Goal: Transaction & Acquisition: Book appointment/travel/reservation

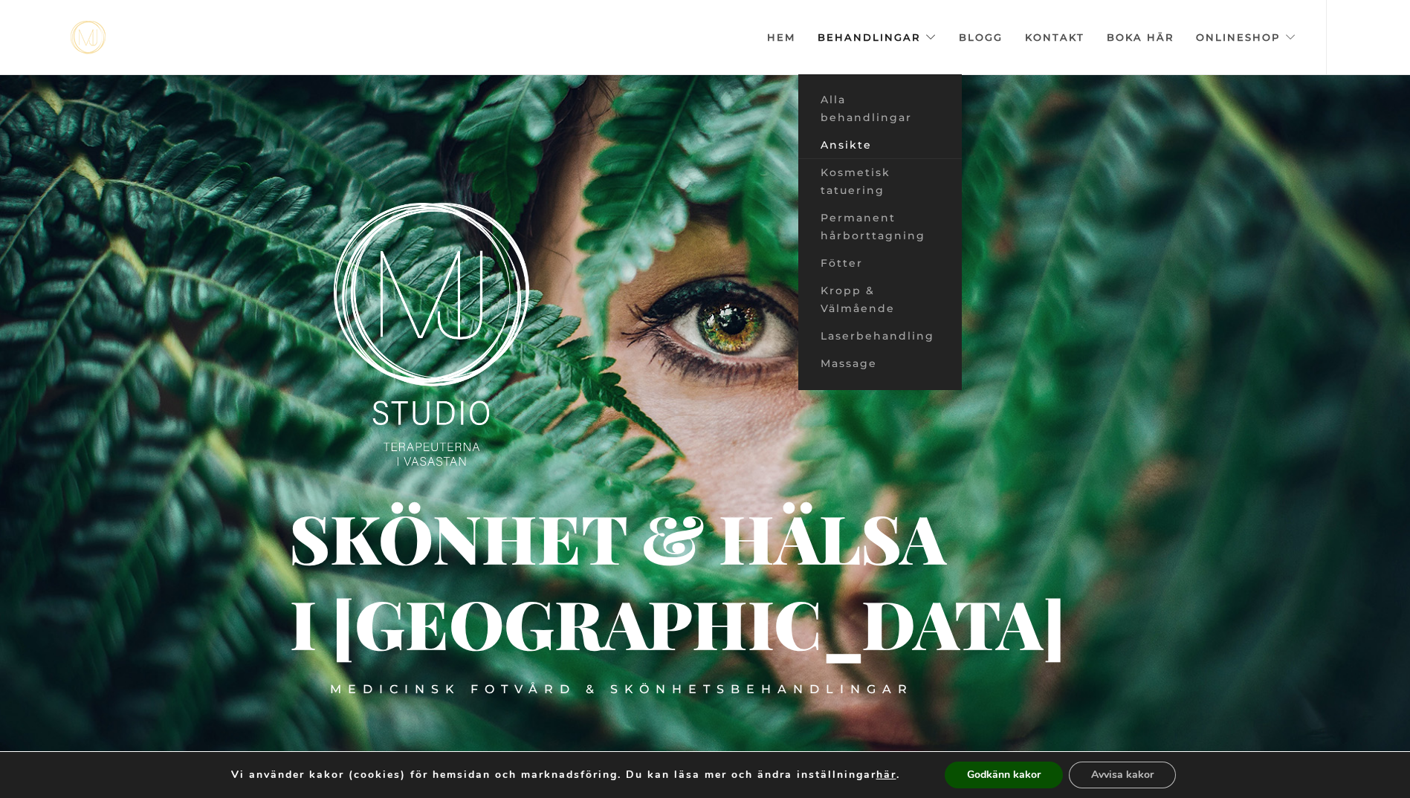
click at [864, 140] on link "Ansikte" at bounding box center [880, 146] width 164 height 28
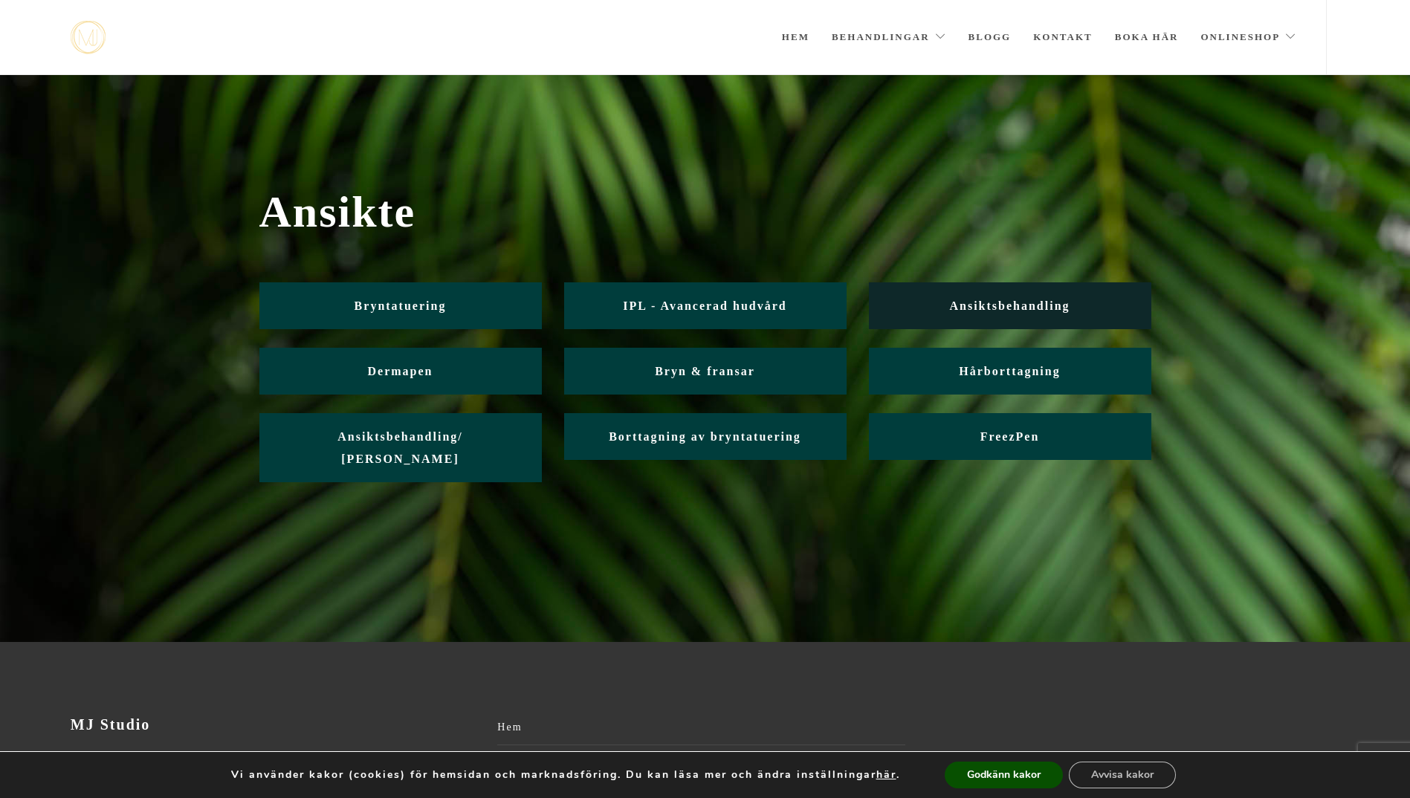
click at [980, 295] on link "Ansiktsbehandling" at bounding box center [1010, 305] width 282 height 47
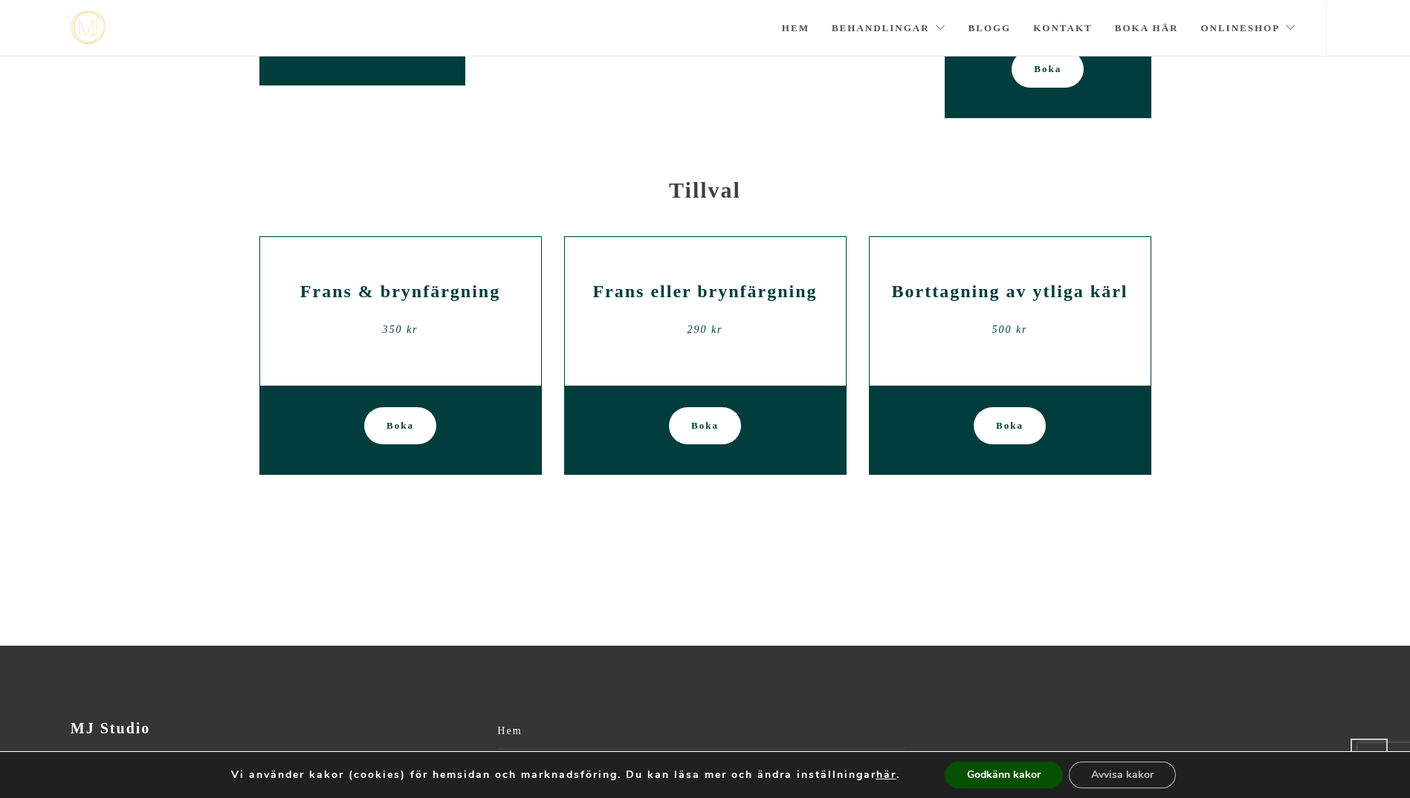
scroll to position [2247, 0]
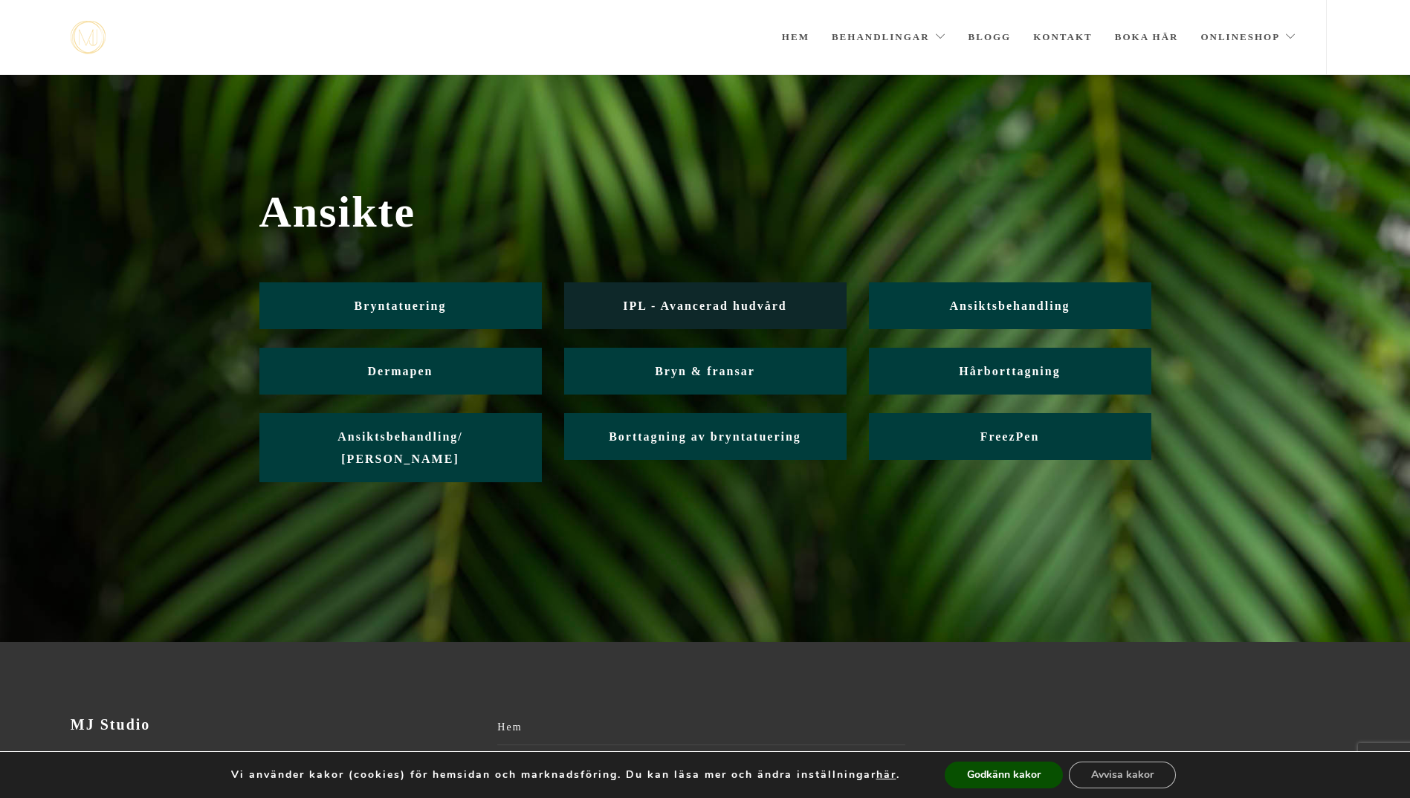
click at [759, 297] on link "IPL - Avancerad hudvård" at bounding box center [705, 305] width 282 height 47
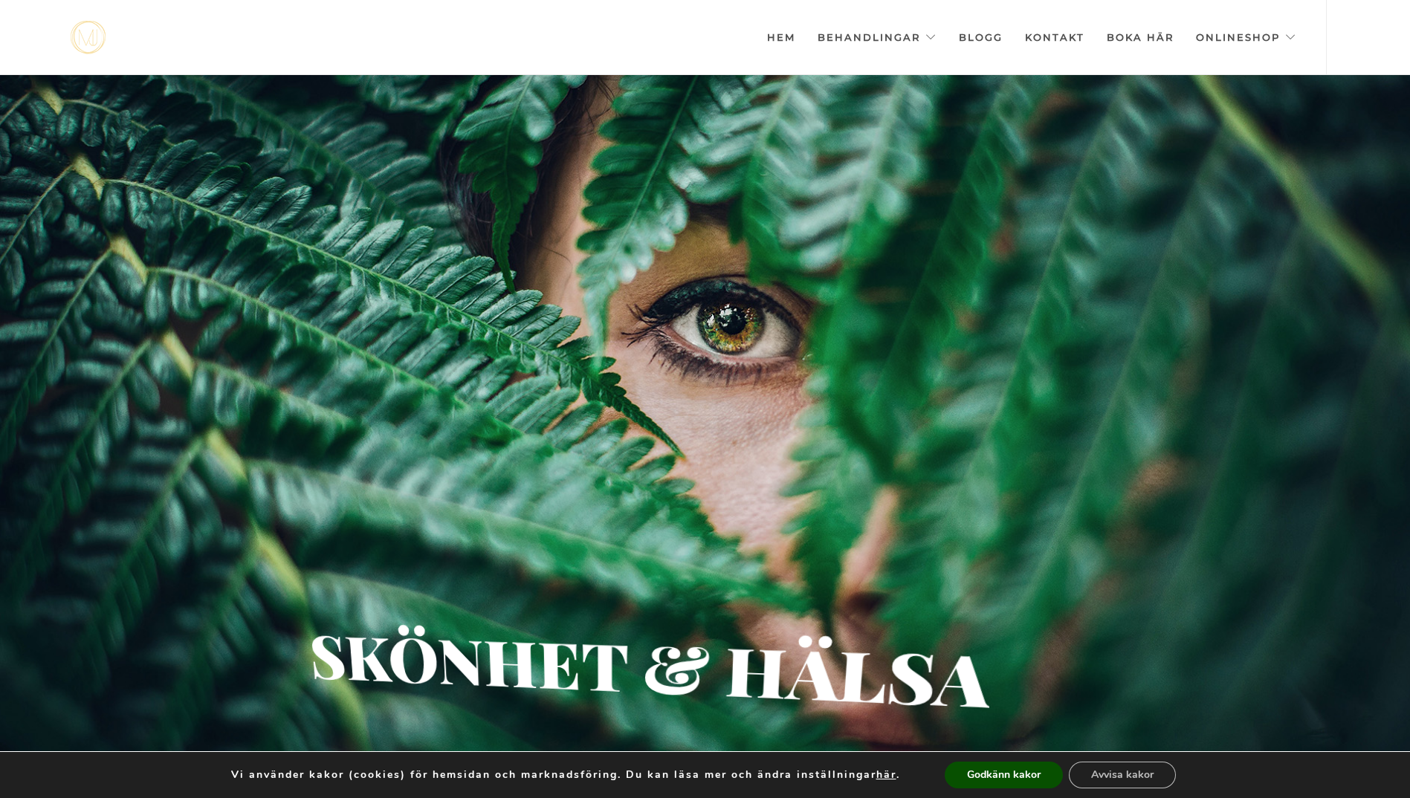
click at [1062, 38] on link "Kontakt" at bounding box center [1054, 37] width 59 height 74
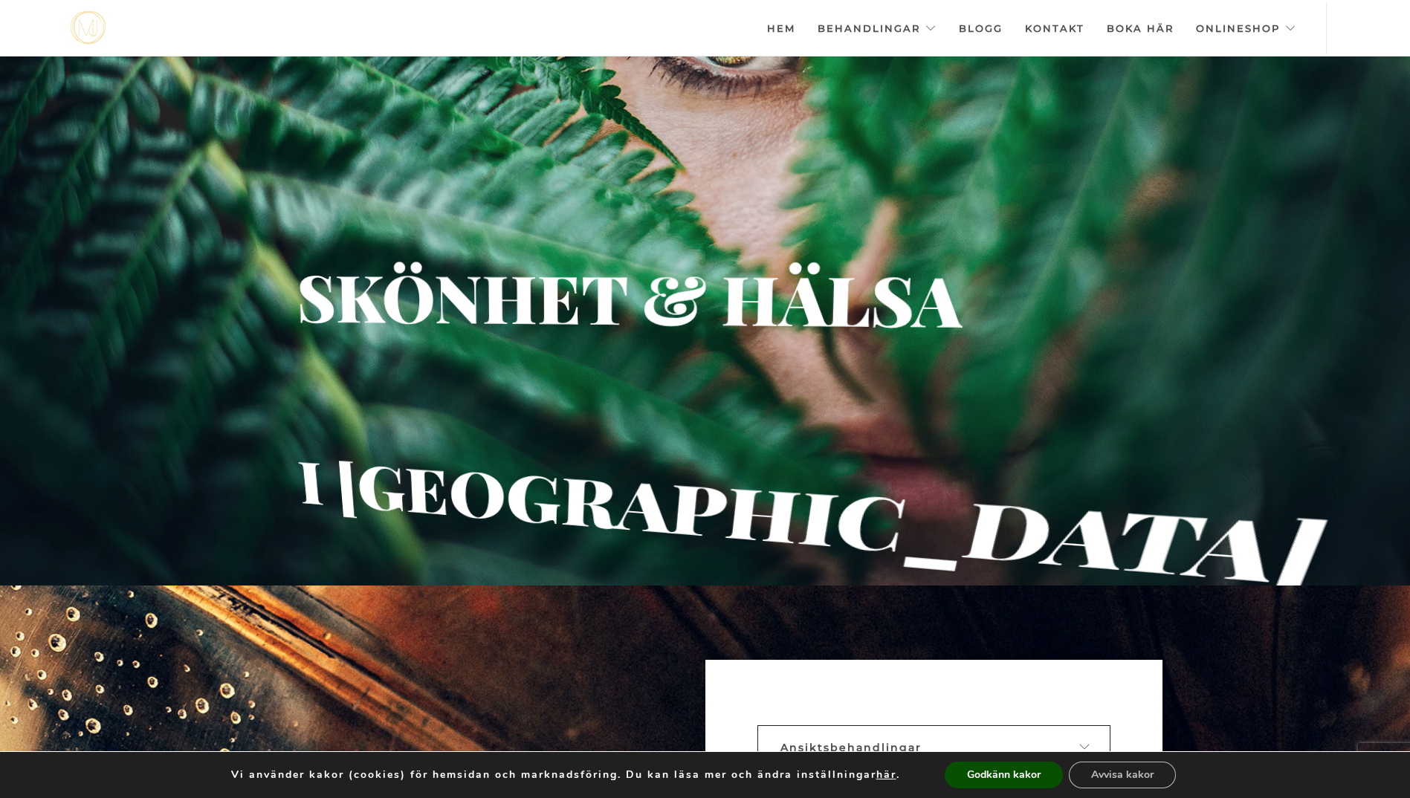
scroll to position [709, 0]
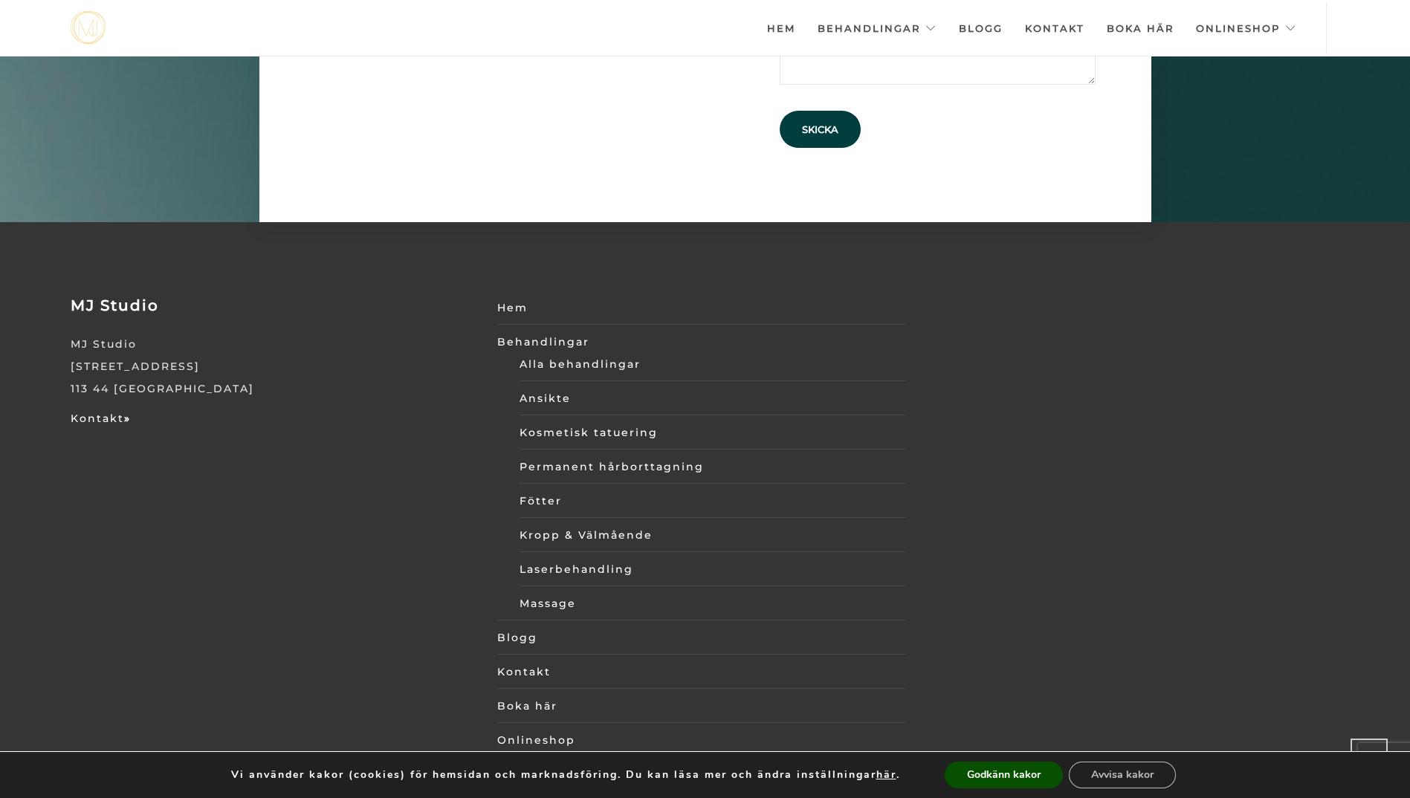
scroll to position [5158, 0]
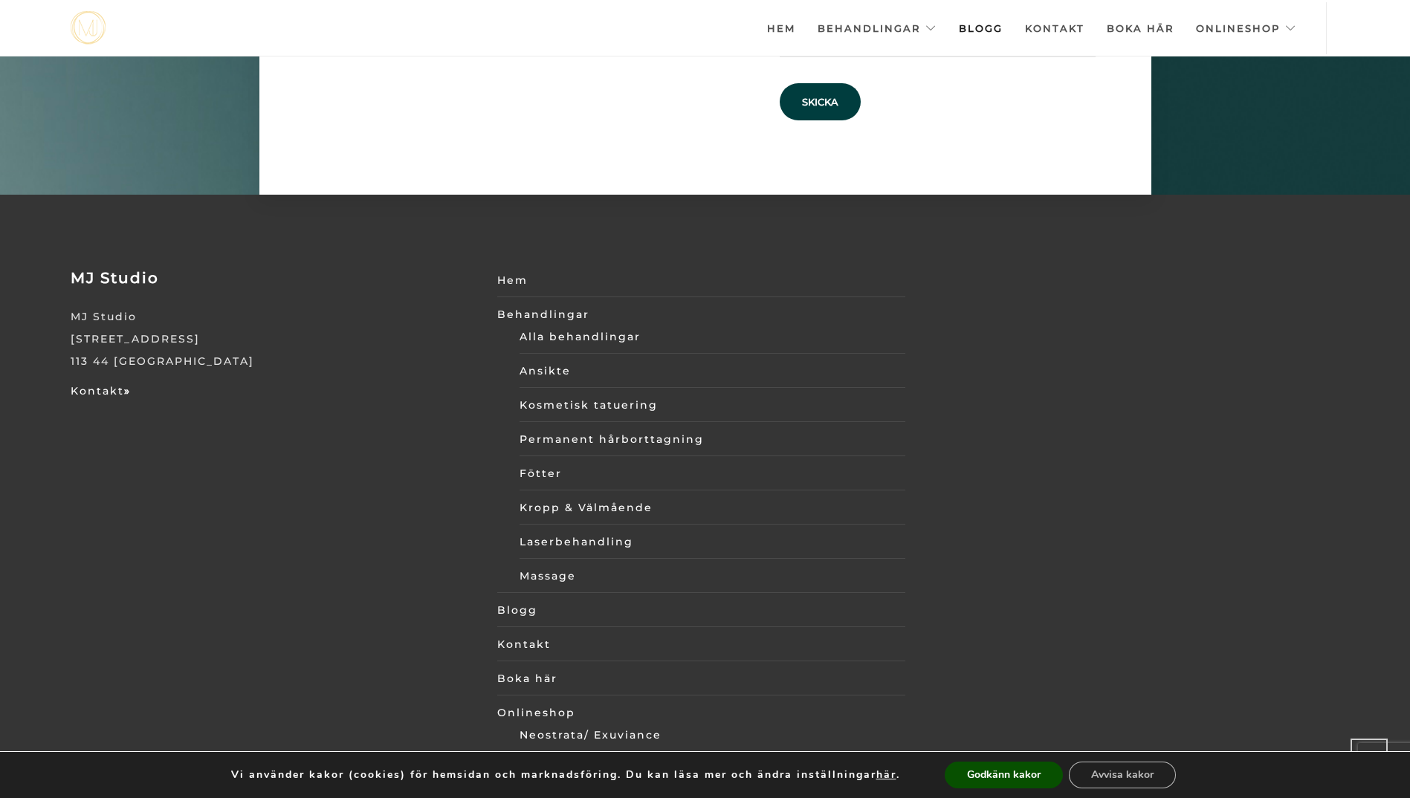
click at [1001, 25] on link "Blogg" at bounding box center [981, 28] width 44 height 52
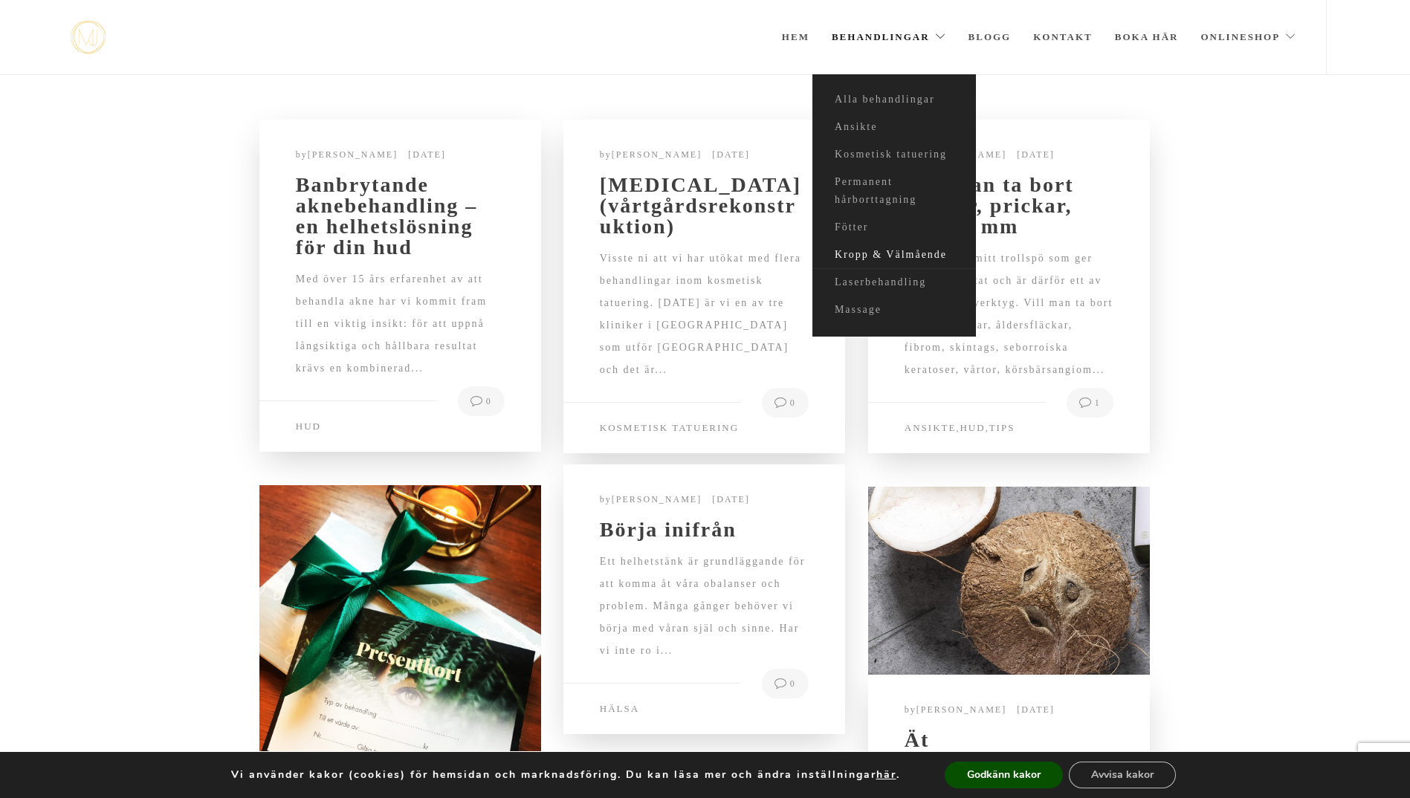
click at [889, 256] on link "Kropp & Välmående" at bounding box center [895, 256] width 164 height 28
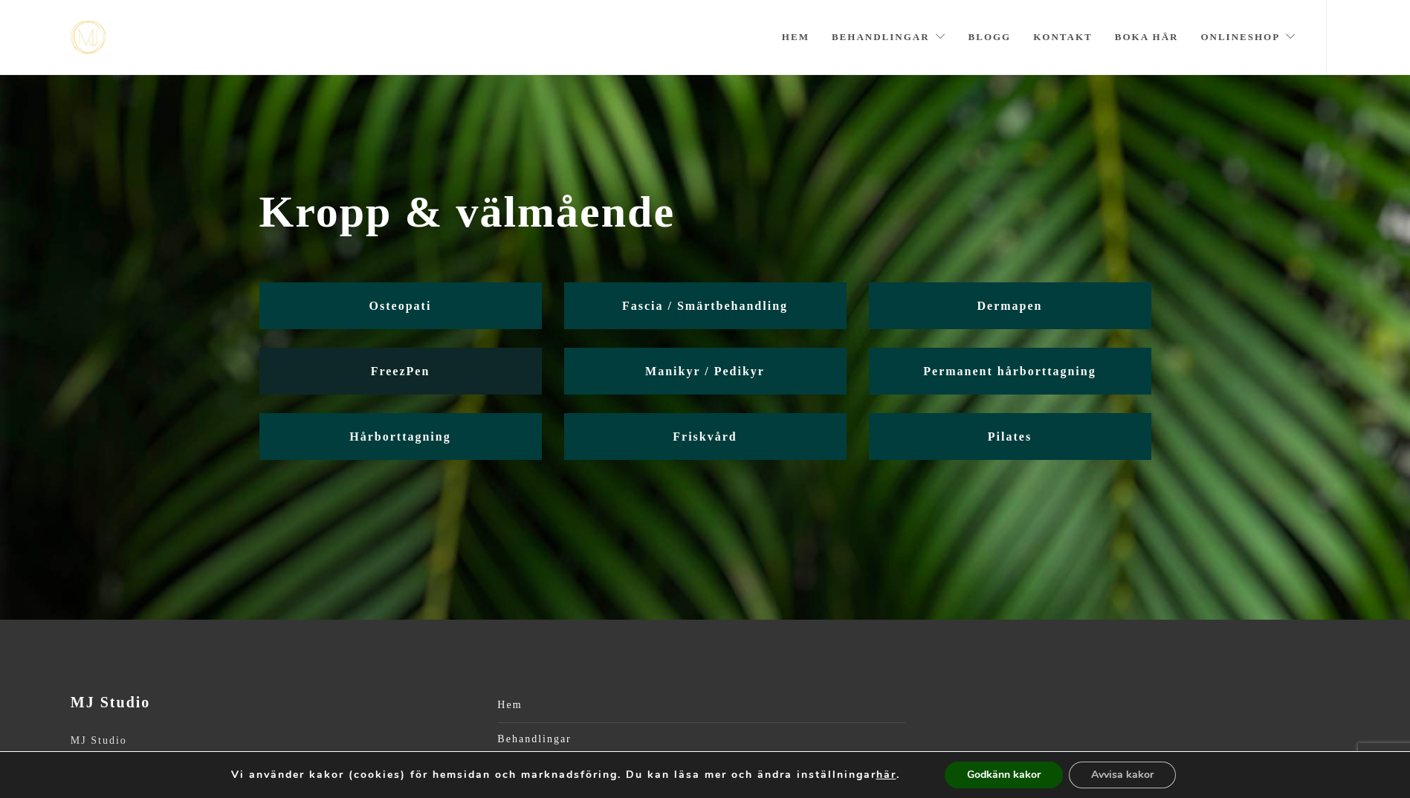
click at [410, 370] on span "FreezPen" at bounding box center [400, 371] width 59 height 13
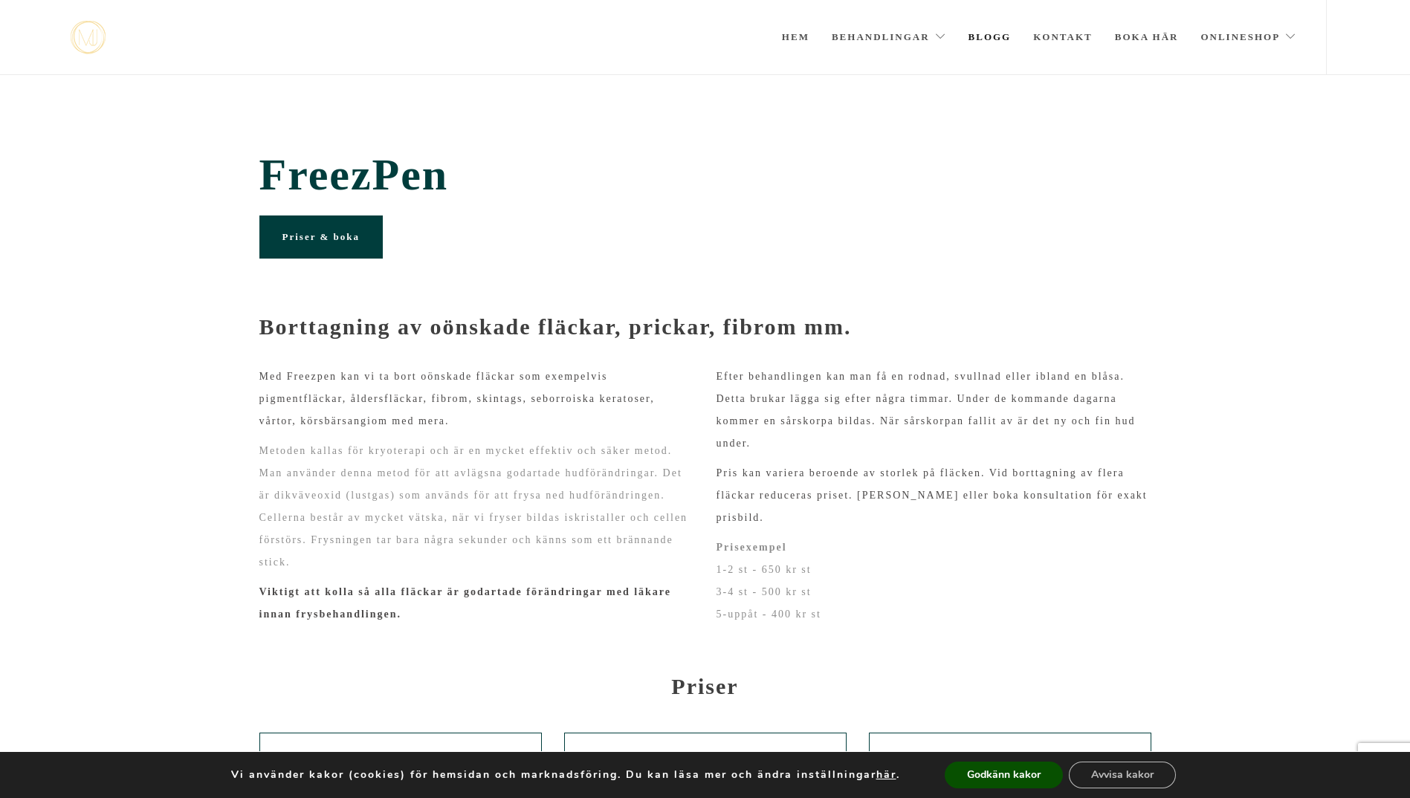
click at [992, 39] on link "Blogg" at bounding box center [990, 37] width 43 height 74
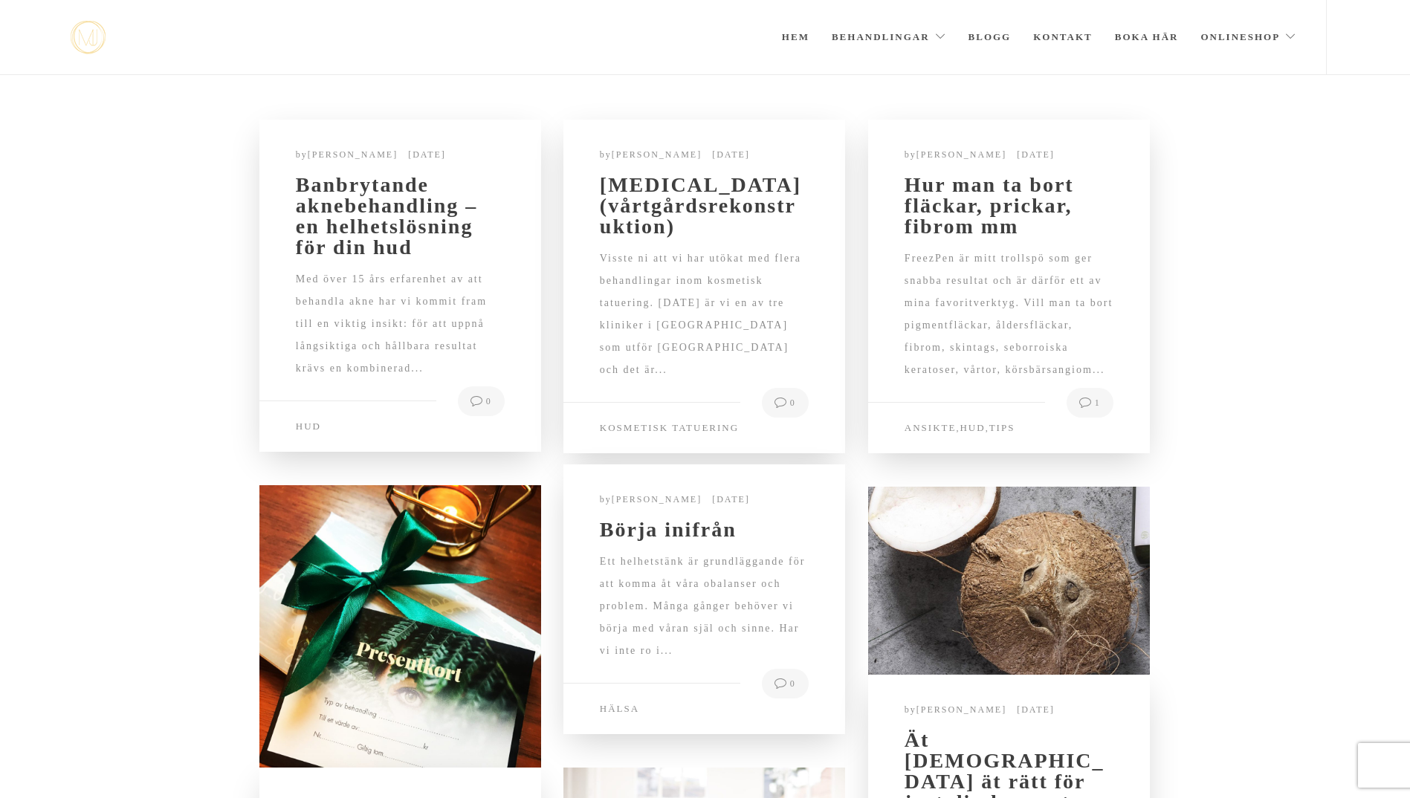
click at [793, 34] on link "Hem" at bounding box center [796, 37] width 28 height 74
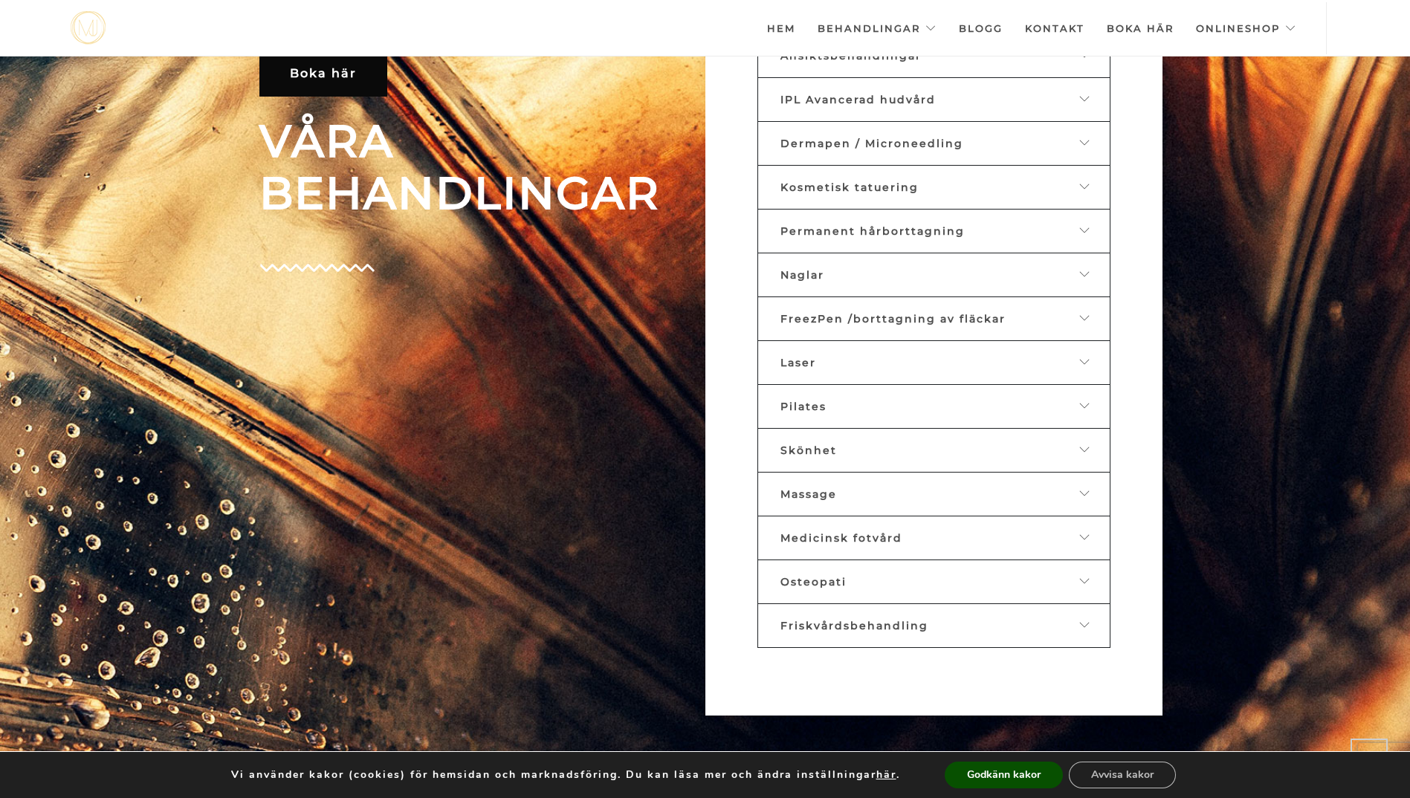
scroll to position [900, 0]
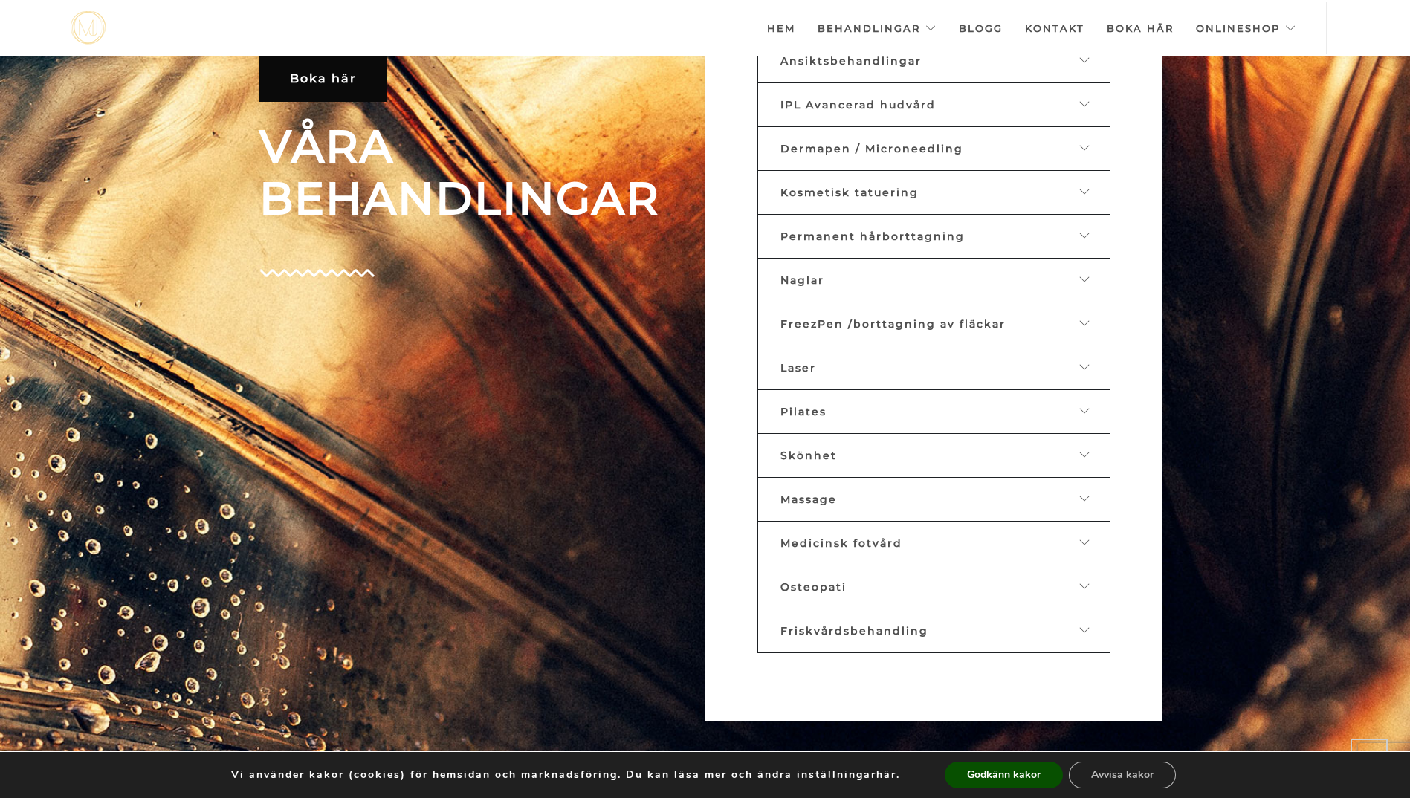
click at [1085, 638] on link "Friskvårdsbehandling" at bounding box center [934, 631] width 353 height 45
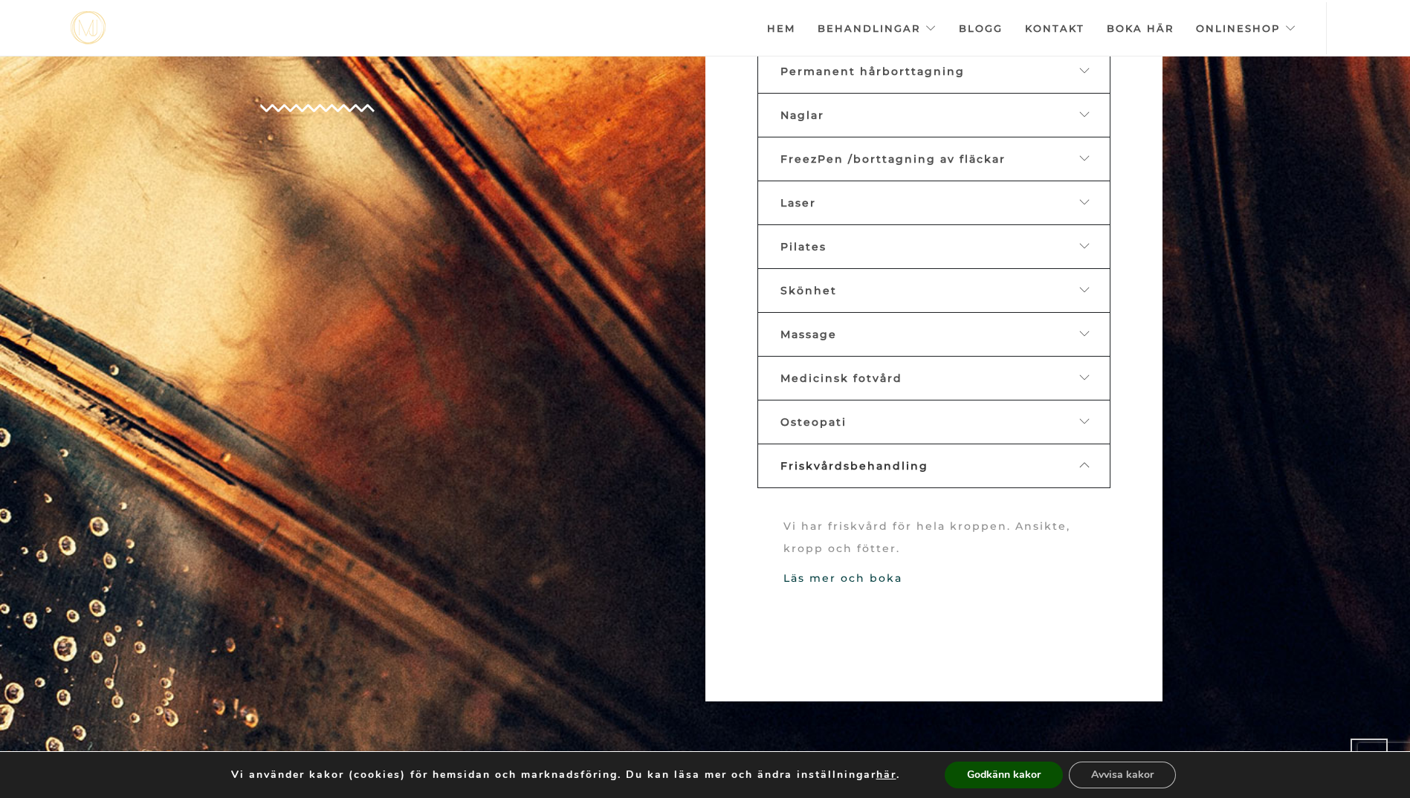
scroll to position [1067, 0]
click at [827, 572] on link "Läs mer och boka" at bounding box center [843, 575] width 119 height 13
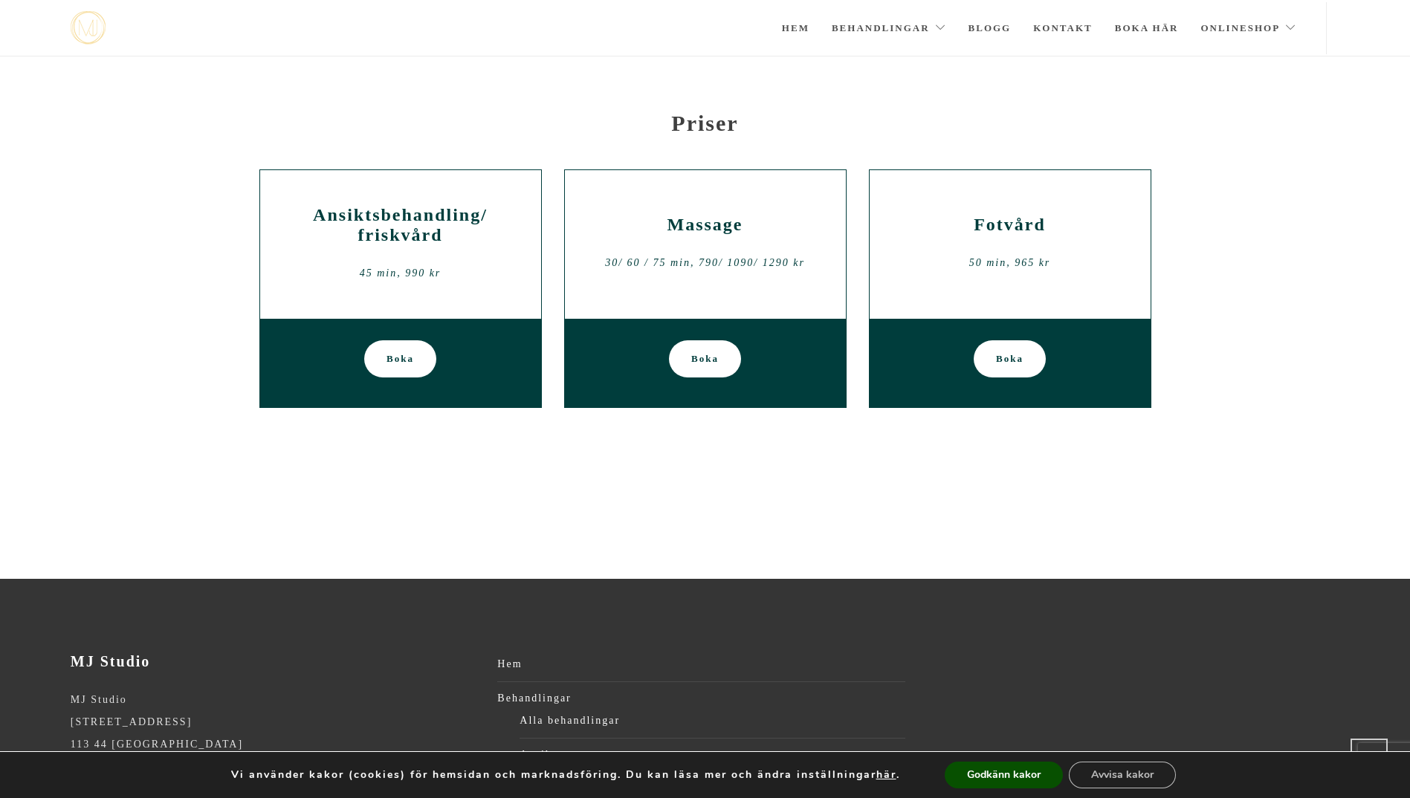
scroll to position [468, 0]
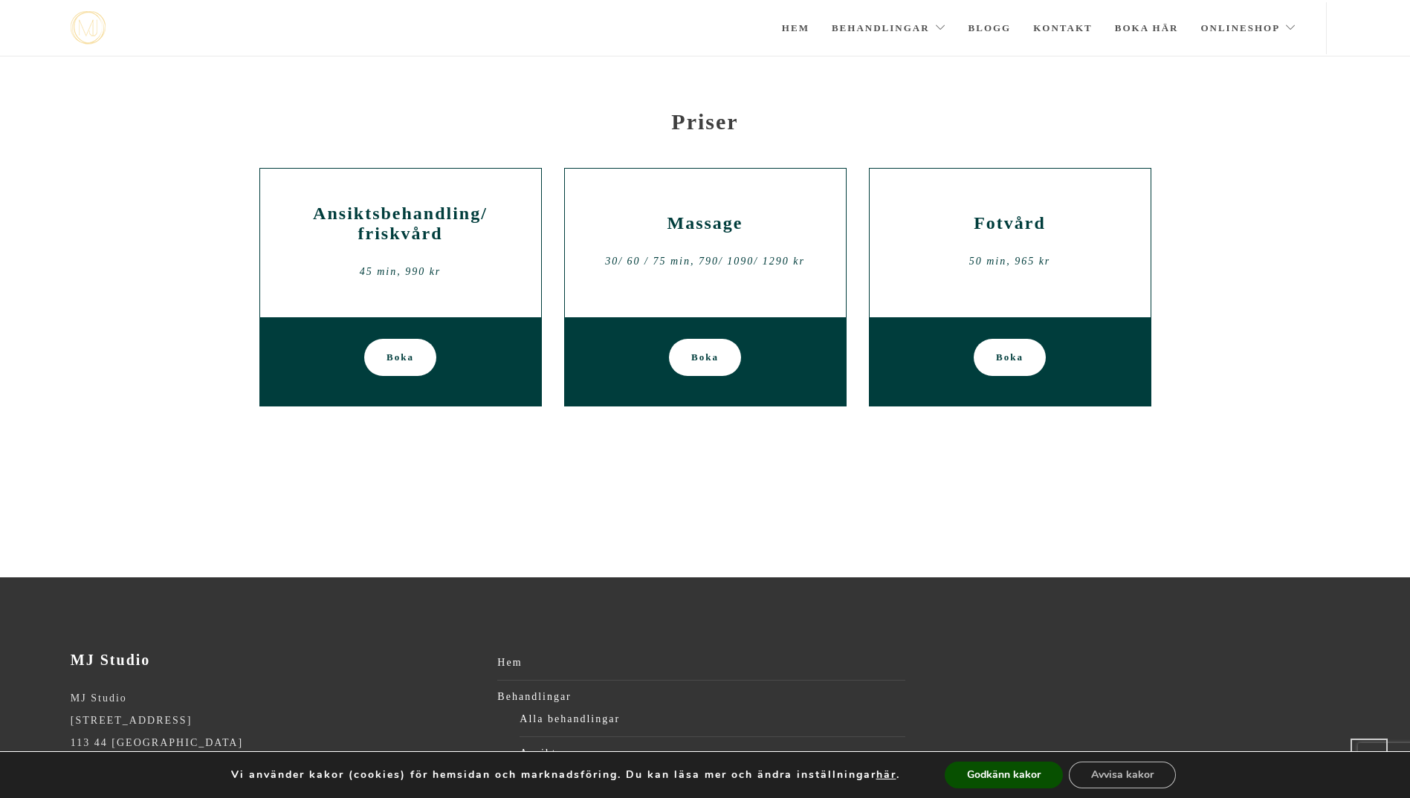
click at [403, 362] on span "Boka" at bounding box center [401, 357] width 28 height 37
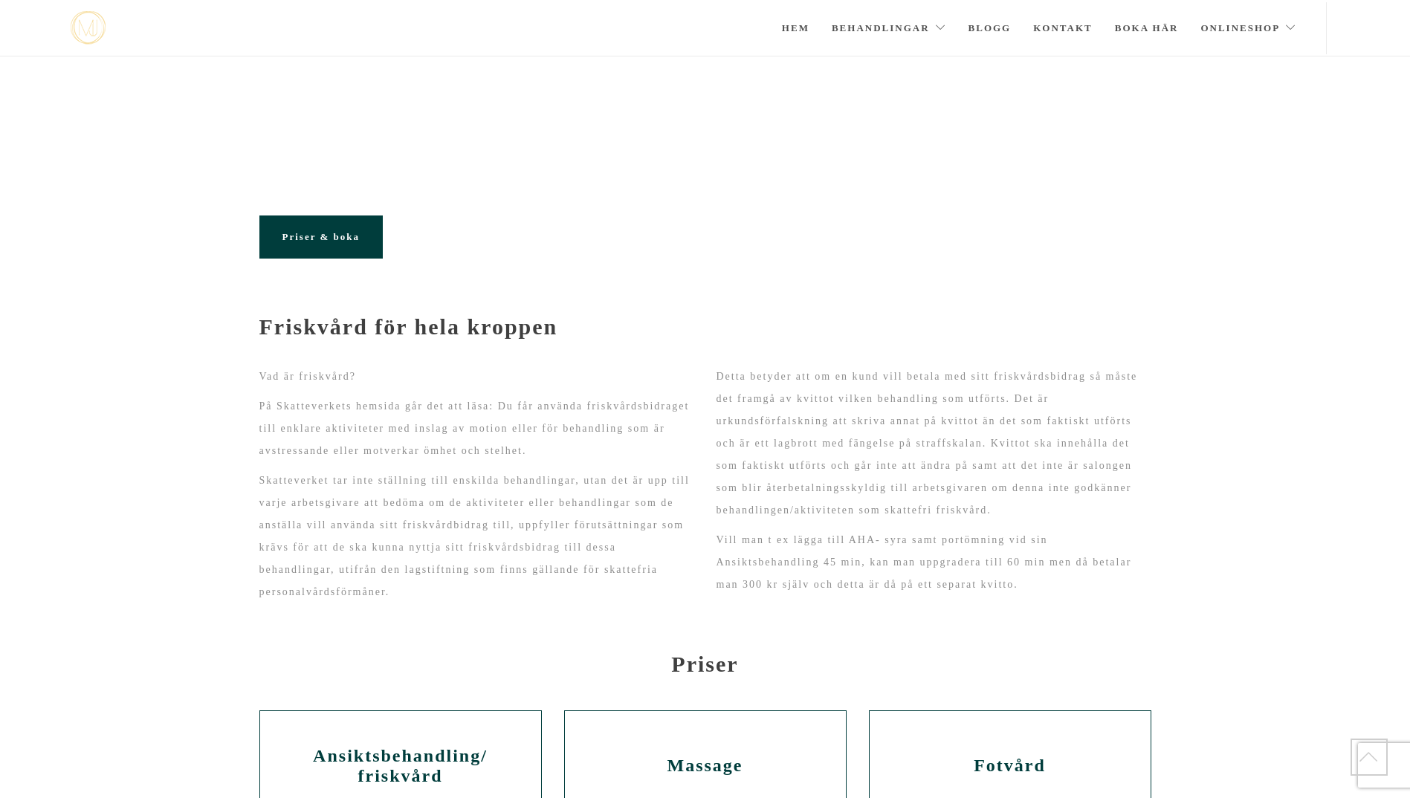
scroll to position [468, 0]
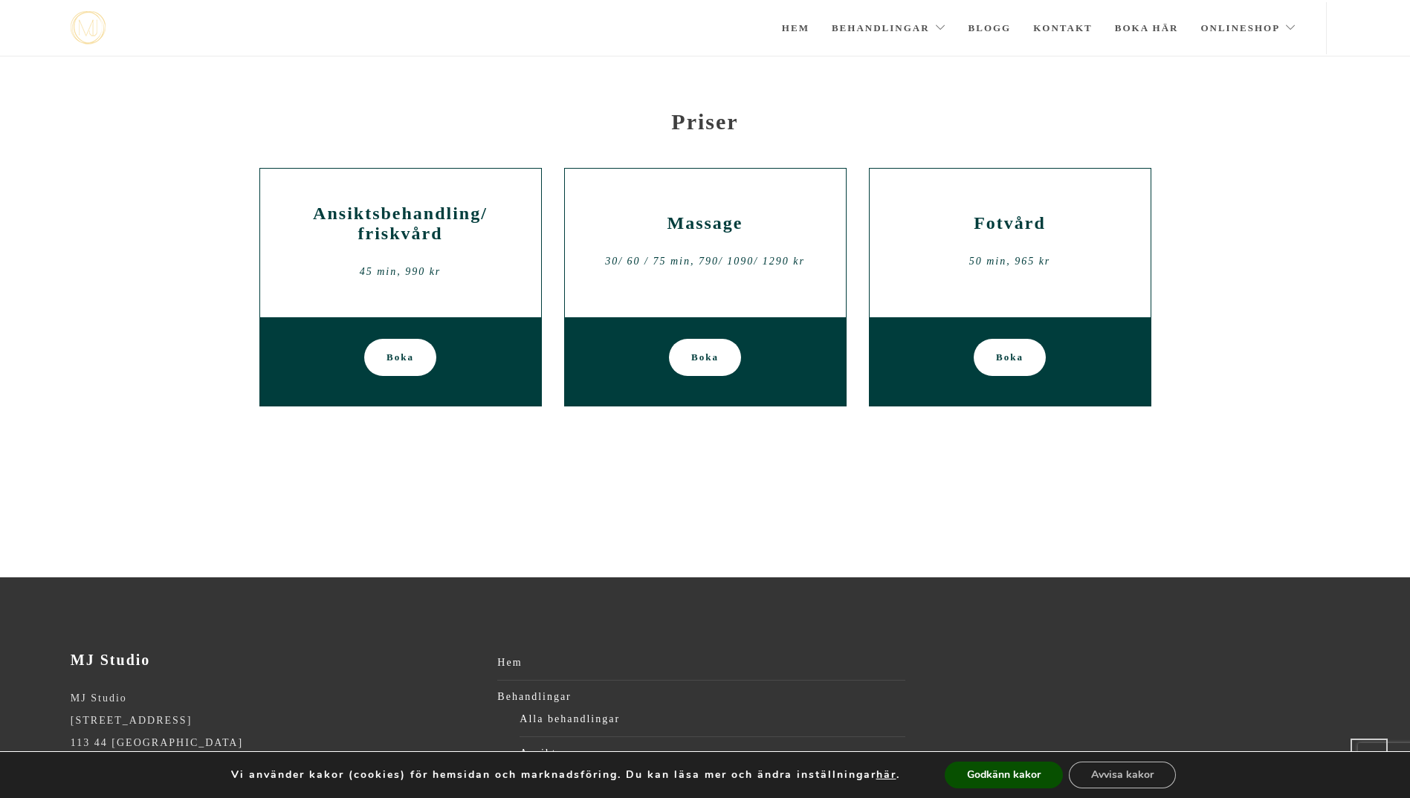
click at [714, 356] on span "Boka" at bounding box center [705, 357] width 28 height 37
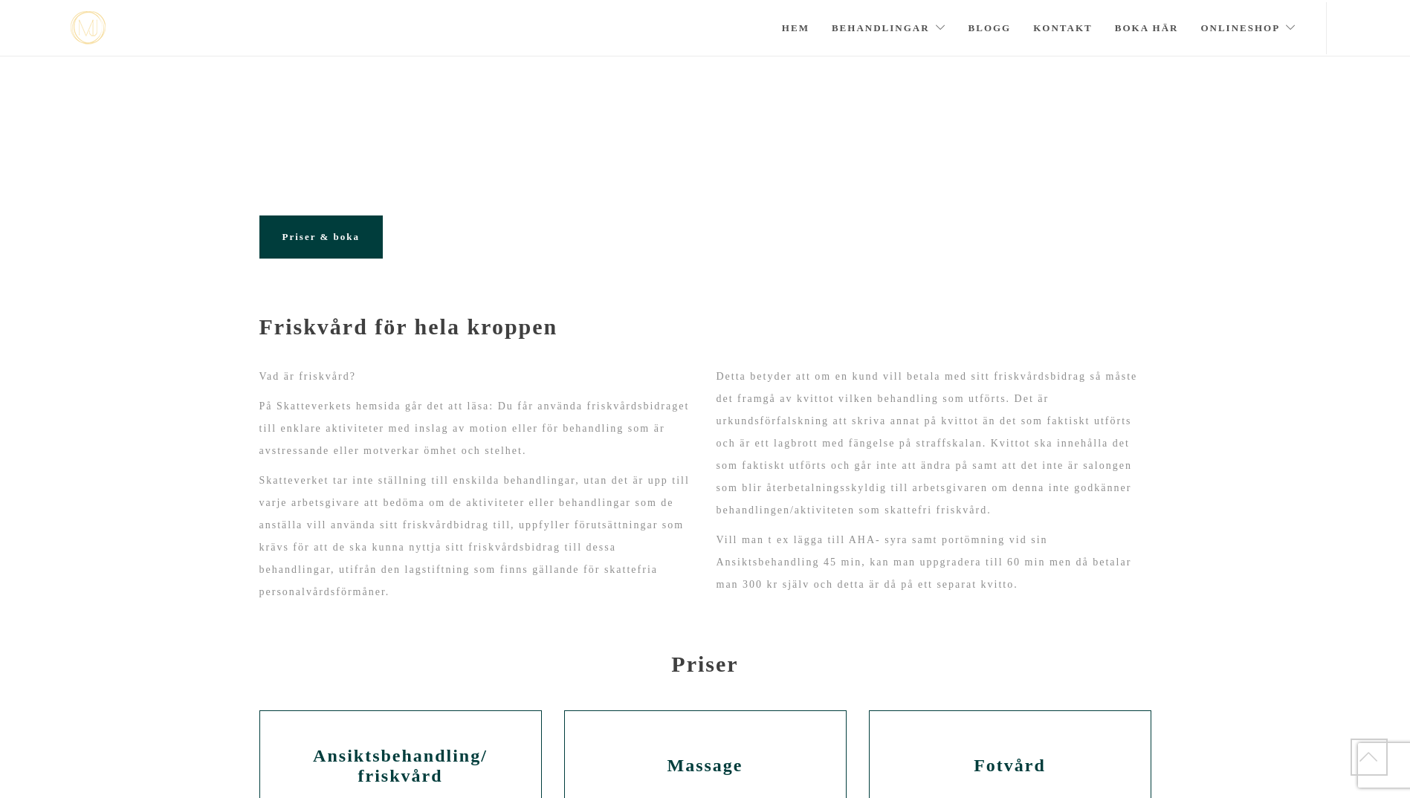
scroll to position [468, 0]
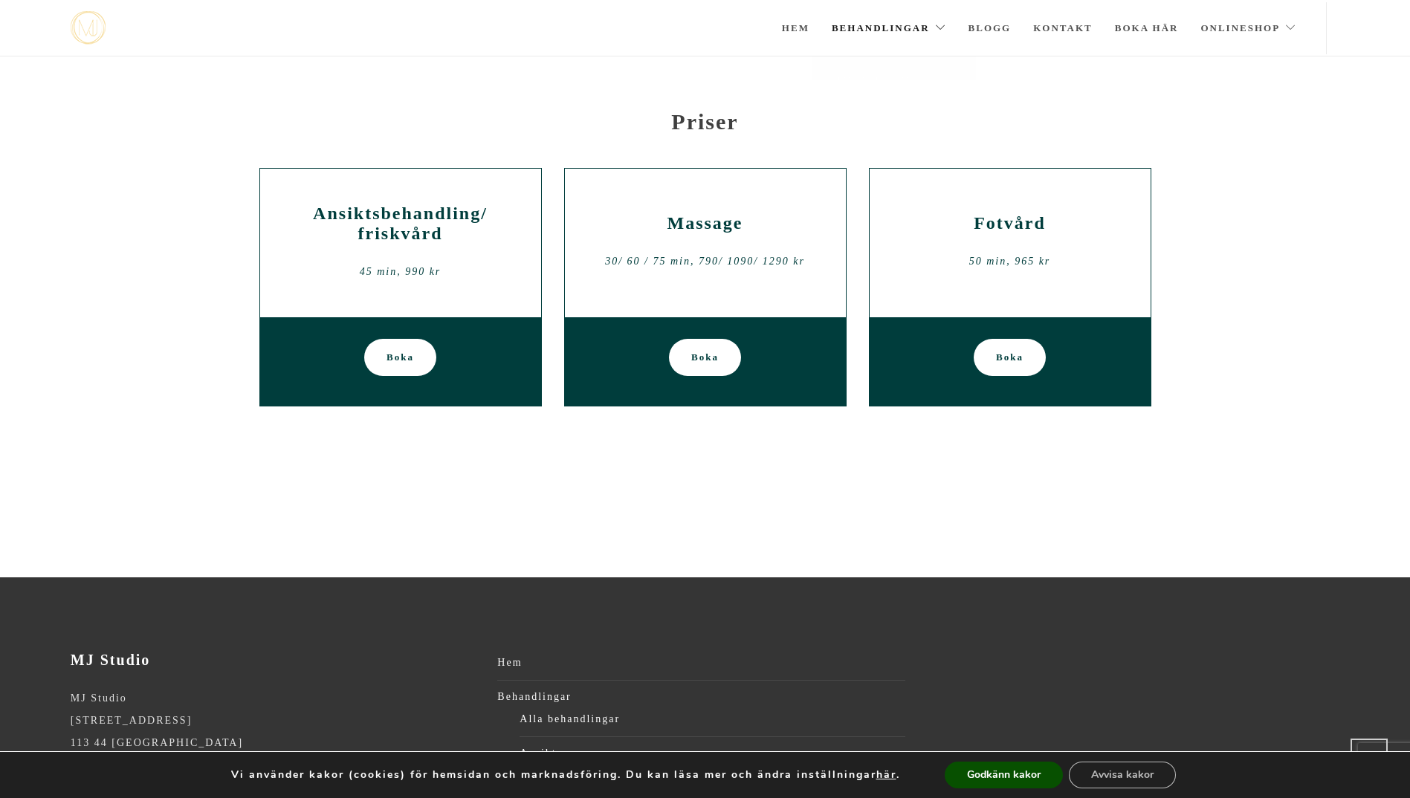
click at [870, 28] on link "Behandlingar" at bounding box center [889, 28] width 114 height 52
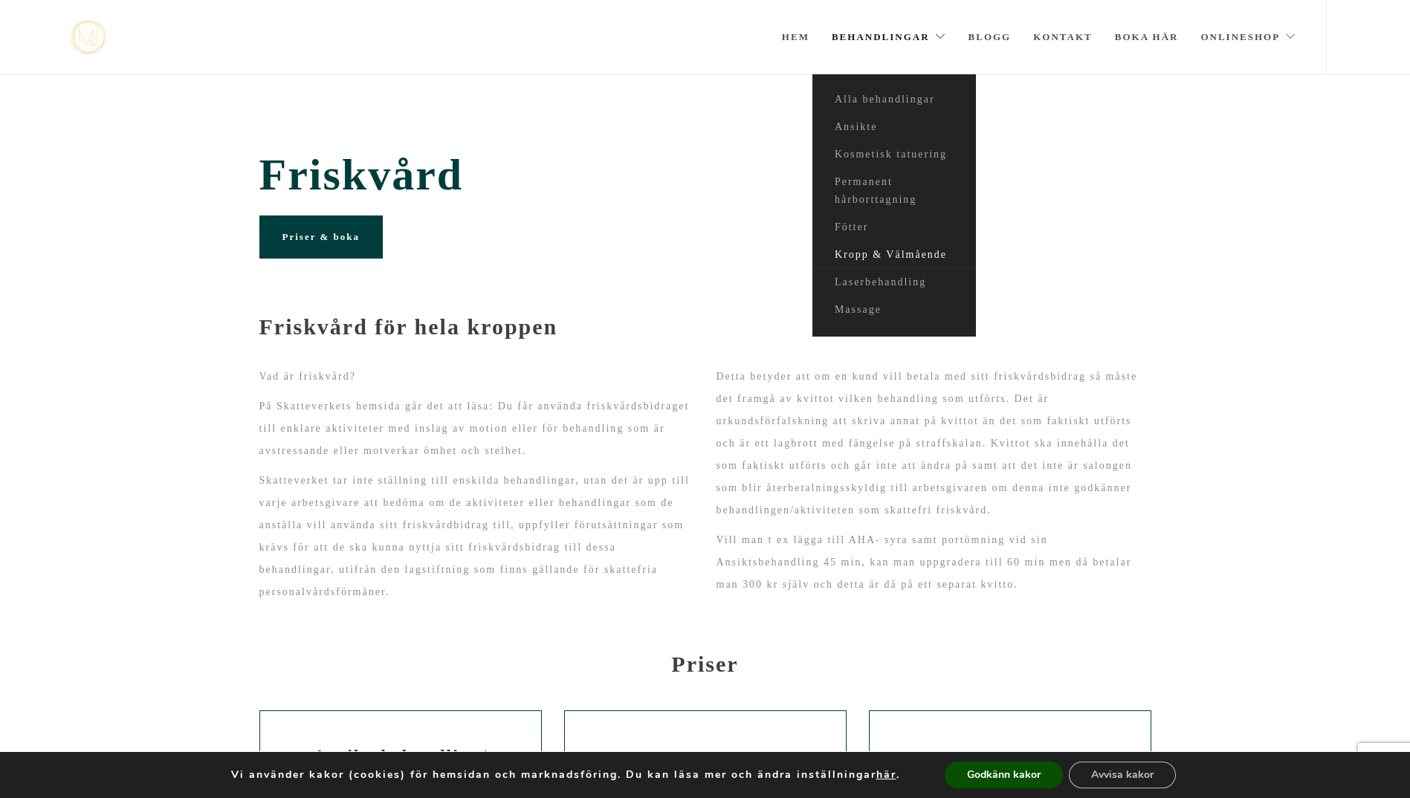
click at [885, 252] on link "Kropp & Välmående" at bounding box center [895, 256] width 164 height 28
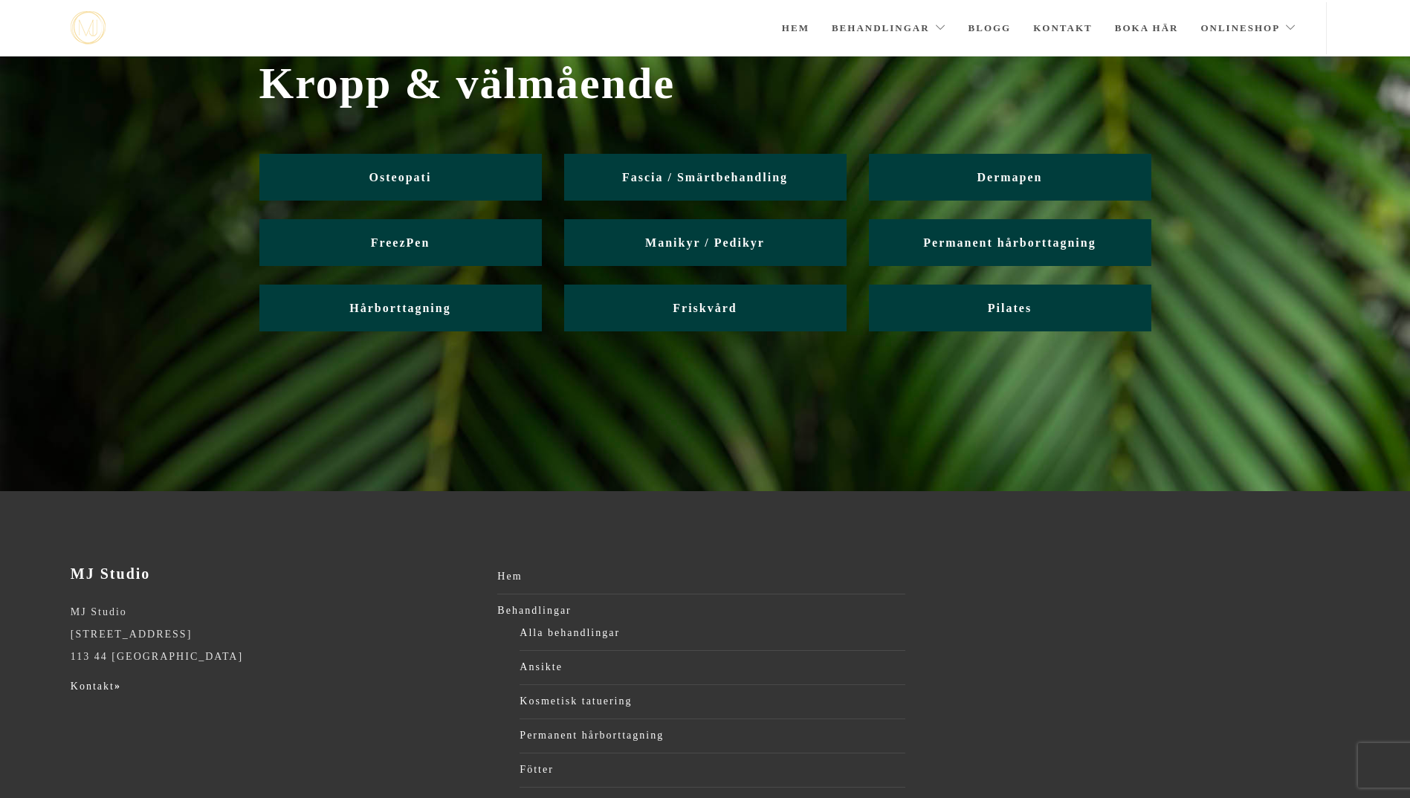
scroll to position [59, 0]
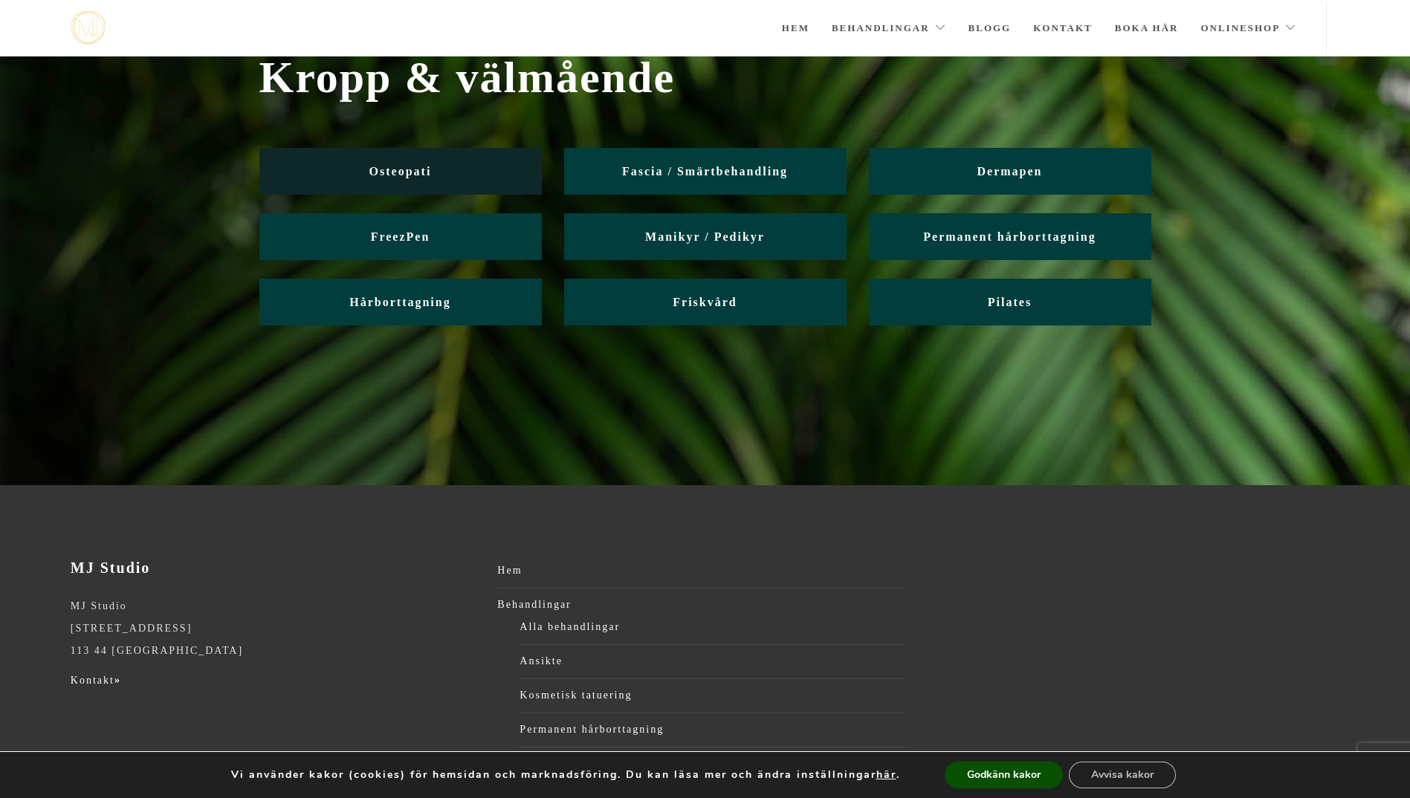
click at [456, 170] on link "Osteopati" at bounding box center [400, 171] width 282 height 47
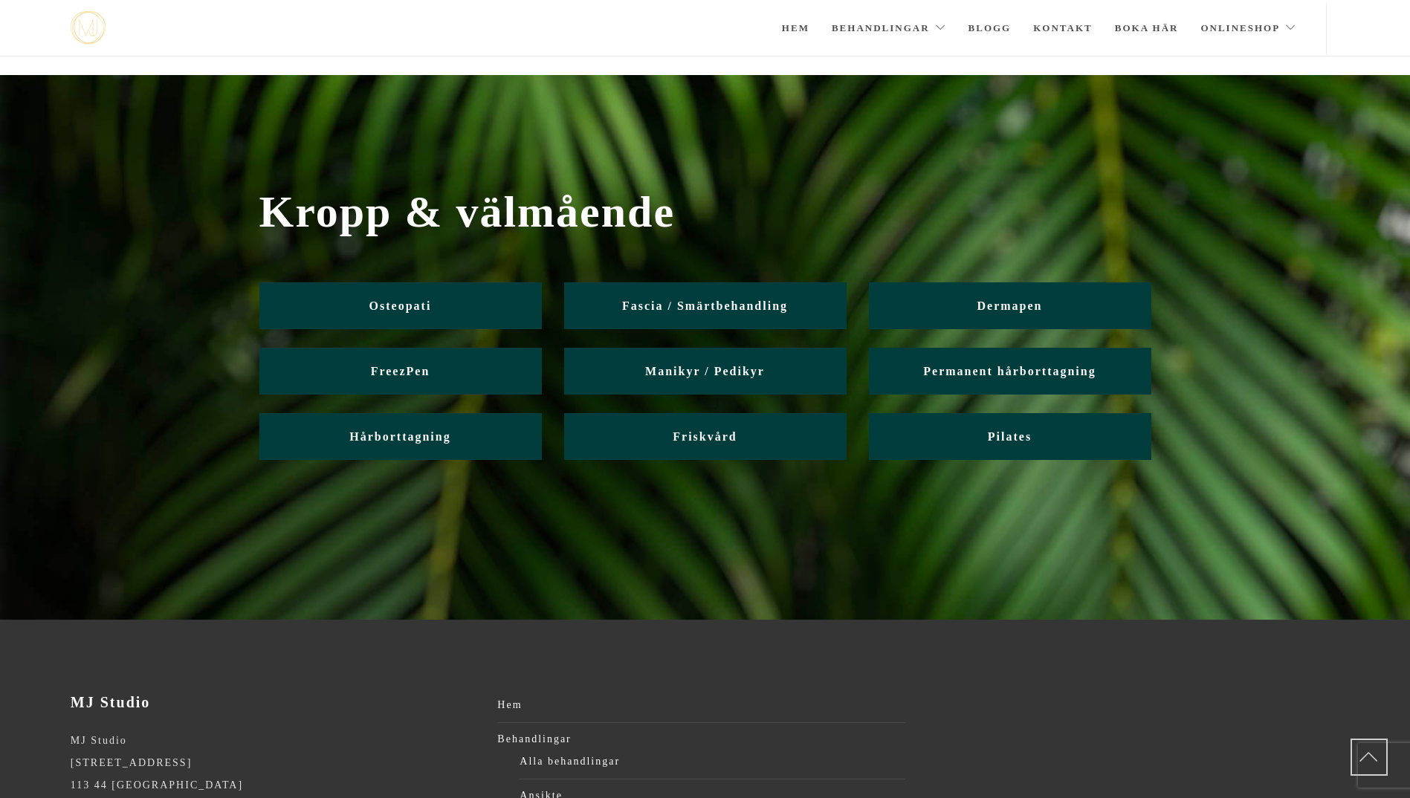
scroll to position [59, 0]
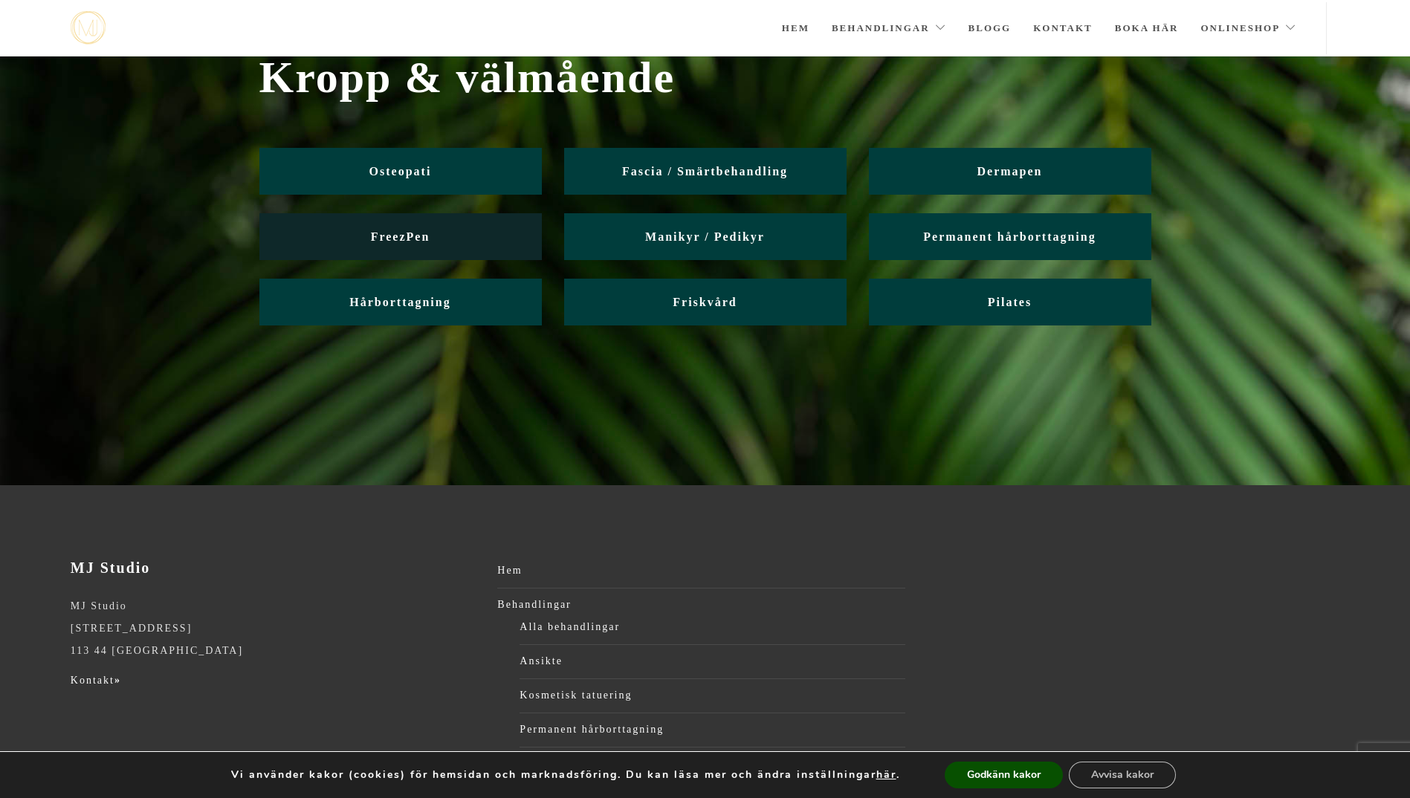
click at [432, 239] on link "FreezPen" at bounding box center [400, 236] width 282 height 47
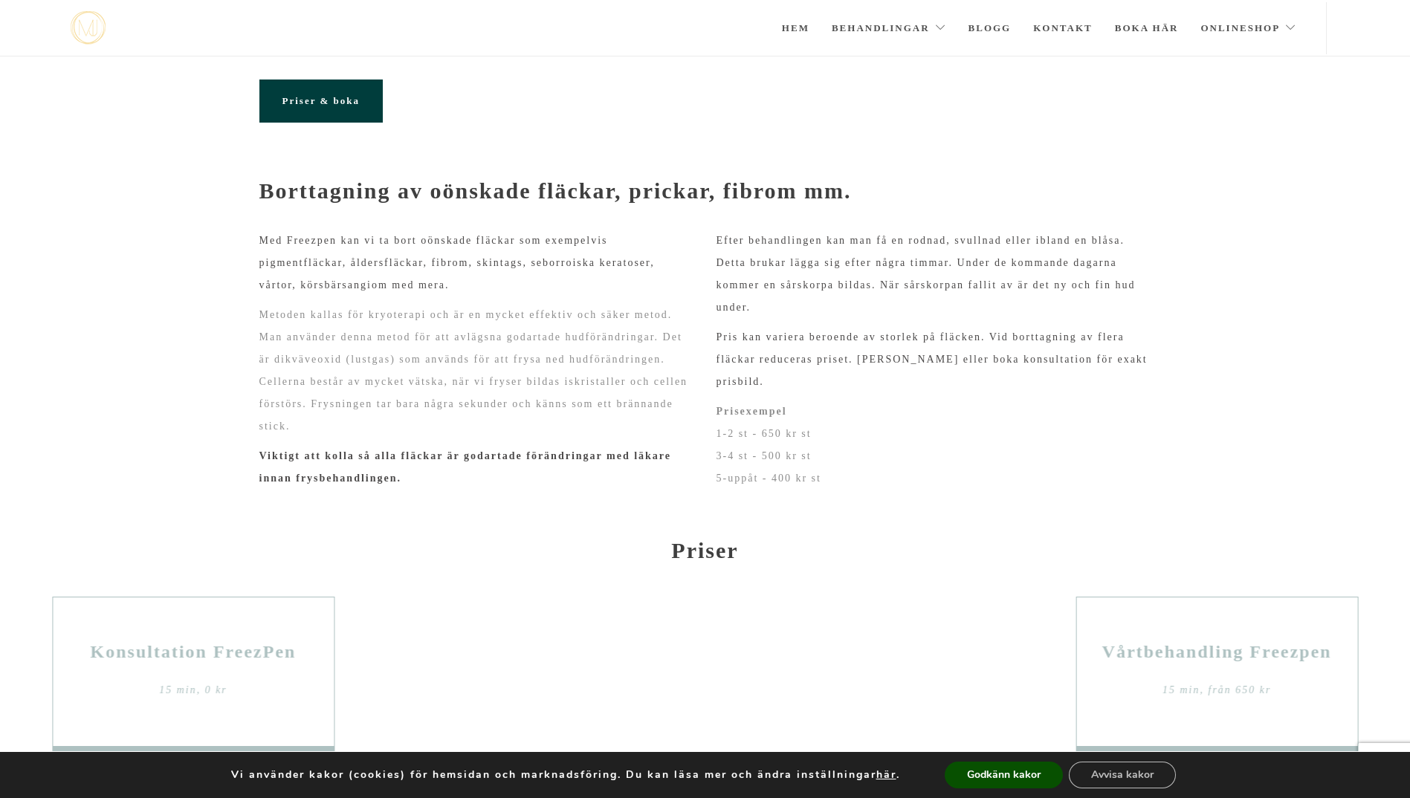
scroll to position [56, 0]
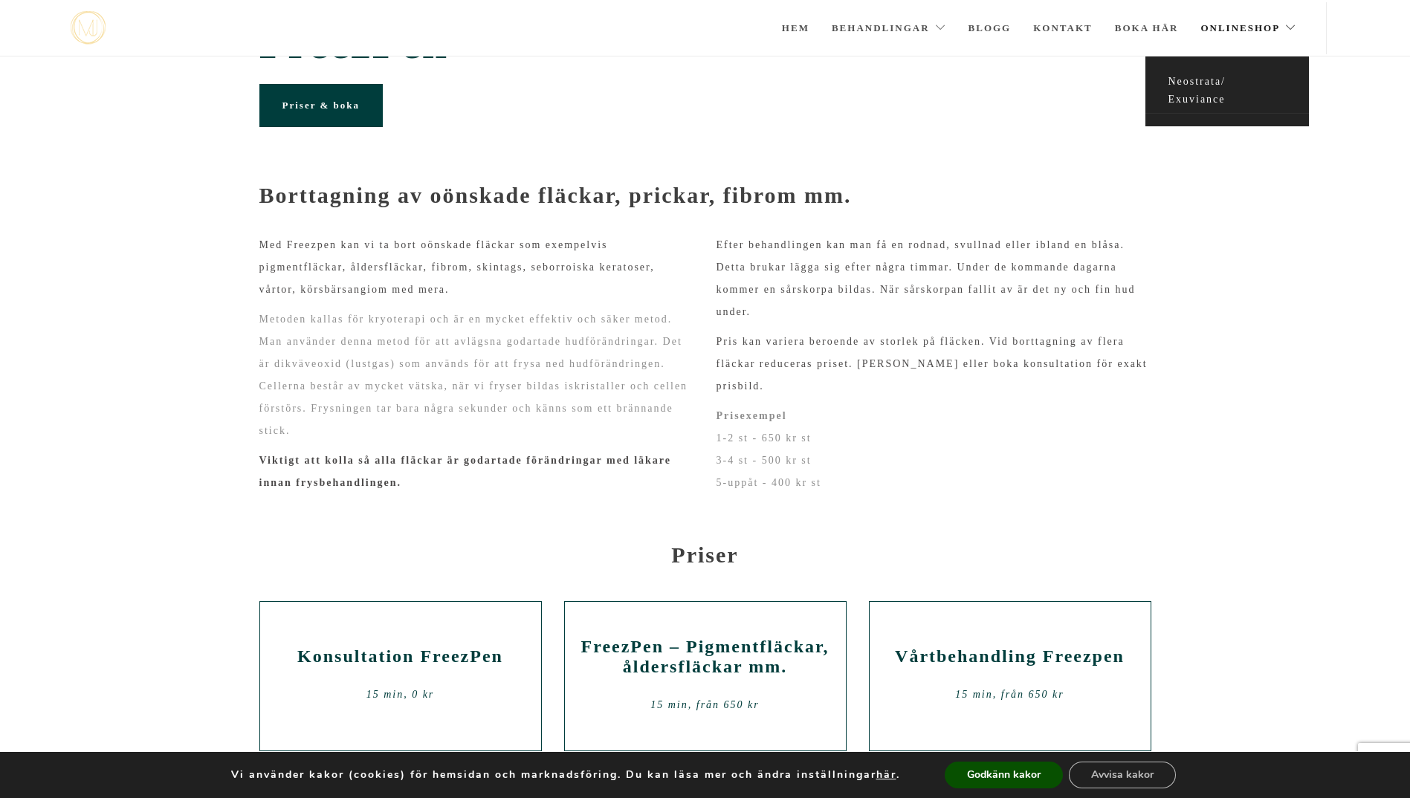
click at [1216, 84] on link "Neostrata/ Exuviance" at bounding box center [1228, 90] width 164 height 45
